Goal: Navigation & Orientation: Go to known website

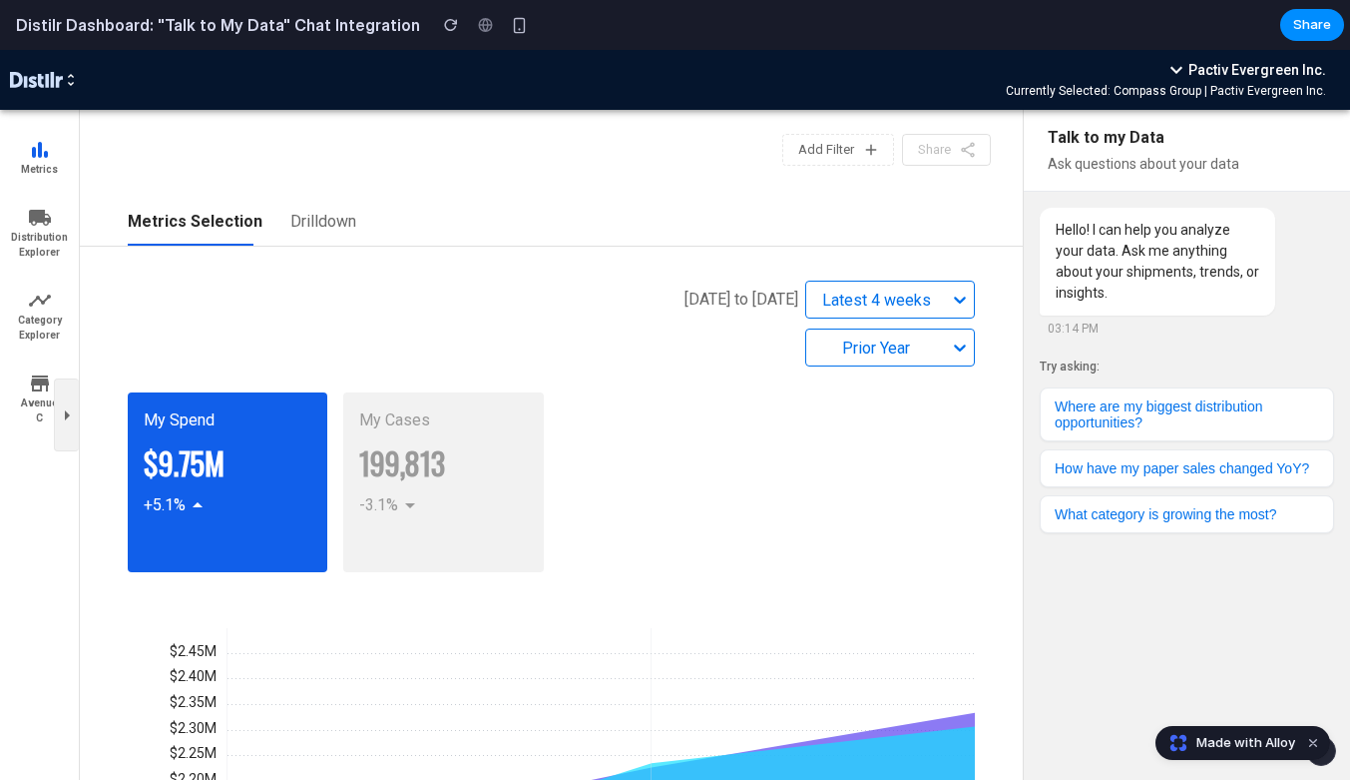
click at [600, 77] on div "keyboard_arrow_down Pactiv Evergreen Inc. Currently Selected: Compass Group | P…" at bounding box center [703, 80] width 1248 height 44
click at [333, 26] on h2 "Distilr Dashboard: "Talk to My Data" Chat Integration" at bounding box center [214, 25] width 412 height 24
click at [66, 323] on div "Category Explorer" at bounding box center [40, 315] width 60 height 60
click at [45, 238] on span "Distribution Explorer" at bounding box center [39, 245] width 57 height 30
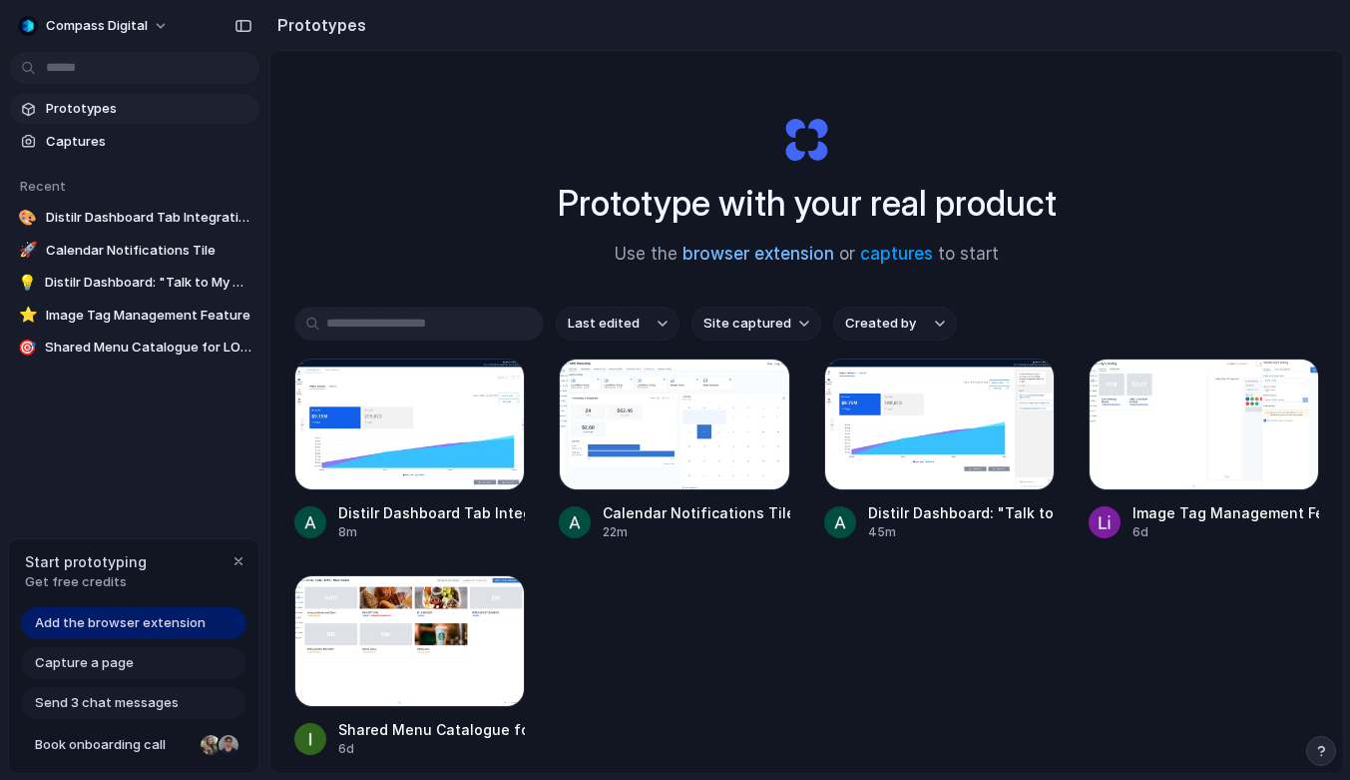
click at [735, 251] on link "browser extension" at bounding box center [759, 254] width 152 height 20
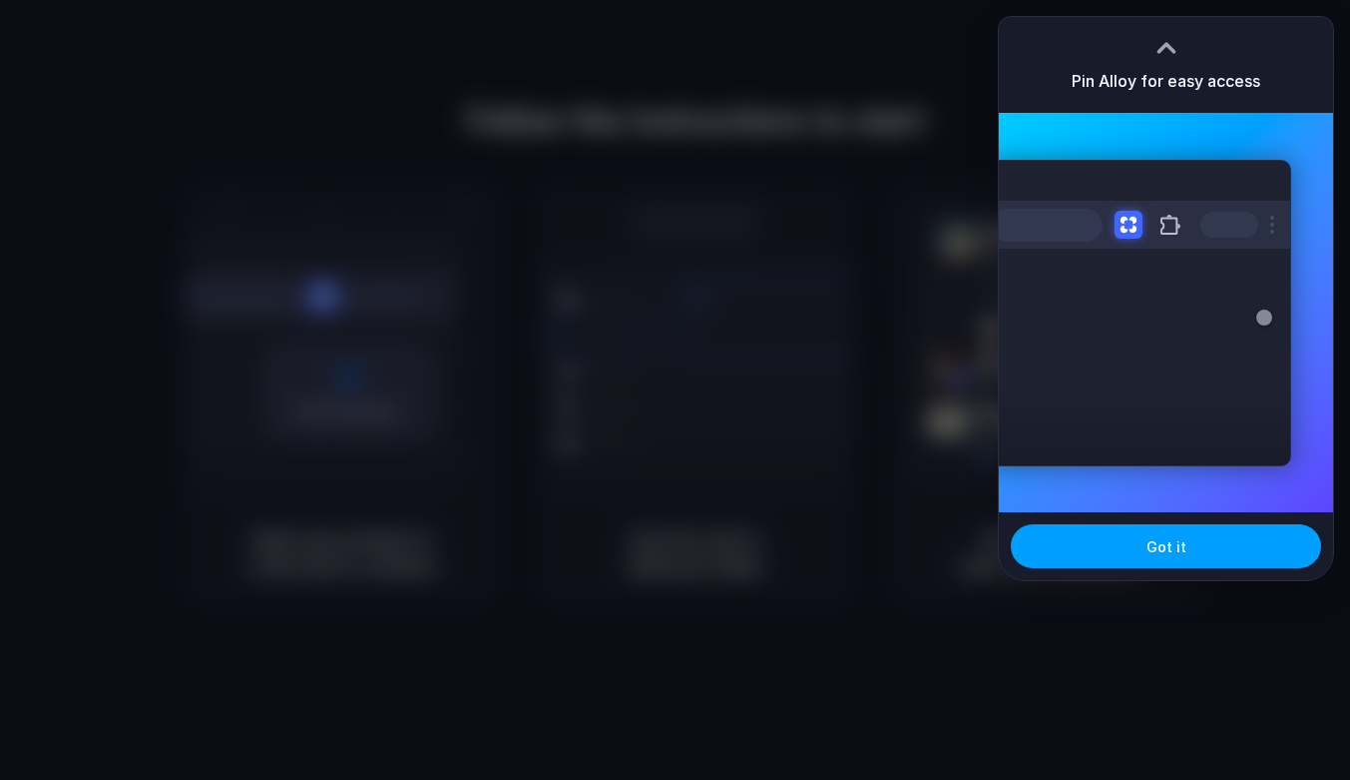
click at [1146, 546] on button "Got it" at bounding box center [1166, 546] width 310 height 44
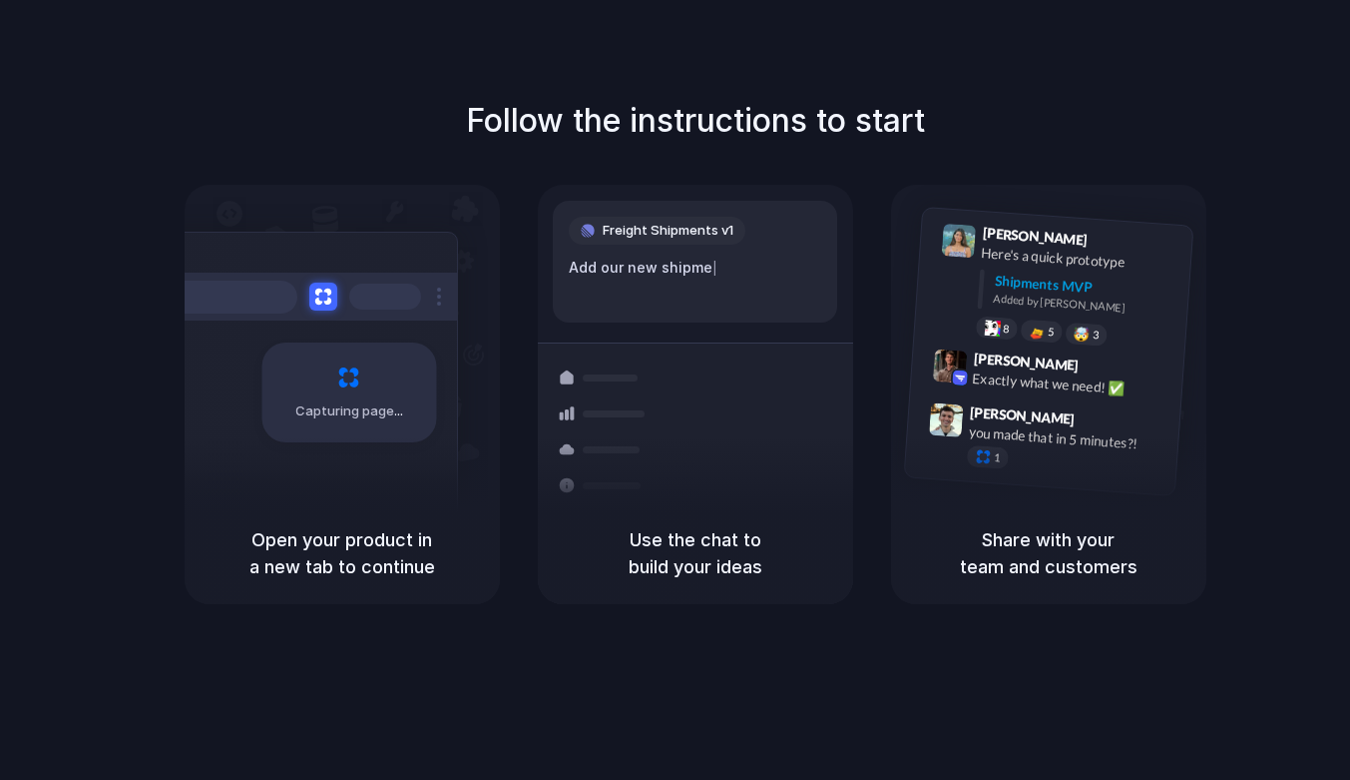
drag, startPoint x: 346, startPoint y: 330, endPoint x: 353, endPoint y: 348, distance: 19.3
click at [352, 341] on div "Capturing page" at bounding box center [307, 385] width 301 height 306
click at [360, 519] on div "Open your product in a new tab to continue" at bounding box center [342, 553] width 315 height 102
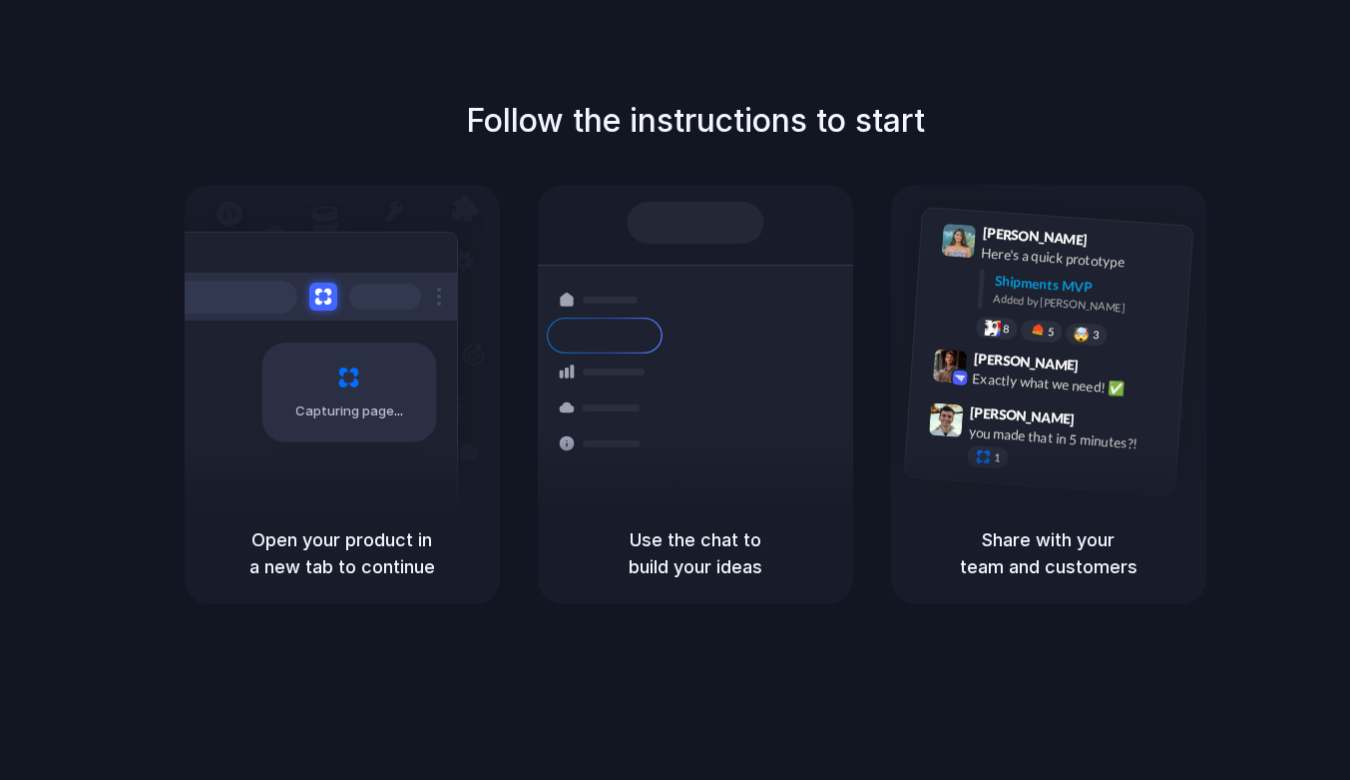
drag, startPoint x: 682, startPoint y: 228, endPoint x: 796, endPoint y: 175, distance: 126.4
click at [682, 229] on div at bounding box center [695, 224] width 137 height 42
